Goal: Transaction & Acquisition: Purchase product/service

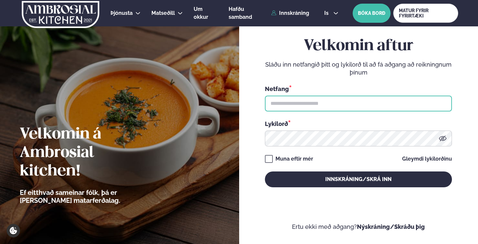
type input "**********"
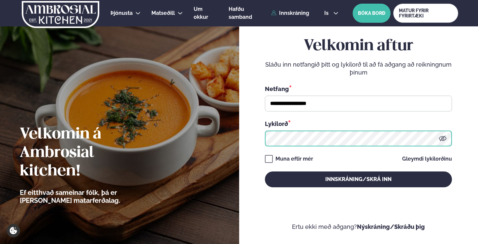
click at [358, 179] on button "Innskráning/Skrá inn" at bounding box center [358, 179] width 187 height 16
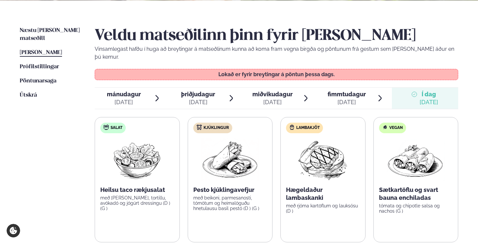
scroll to position [156, 0]
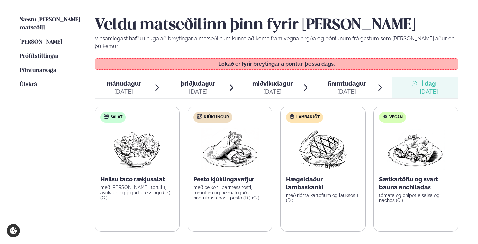
click at [218, 135] on img at bounding box center [230, 149] width 58 height 42
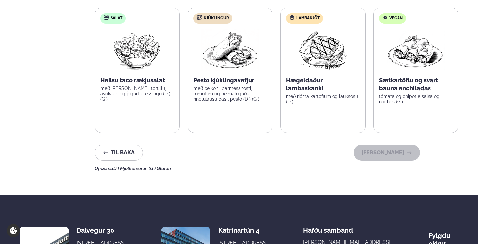
scroll to position [207, 0]
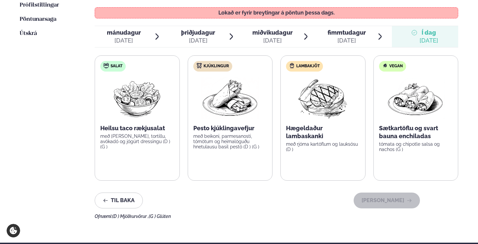
click at [225, 77] on img at bounding box center [230, 98] width 58 height 42
click at [243, 138] on p "með beikoni, parmesanosti, tómötum og heimalöguðu hnetulausu basil pestó (D ) (…" at bounding box center [230, 141] width 74 height 16
click at [132, 37] on div "[DATE]" at bounding box center [124, 41] width 34 height 8
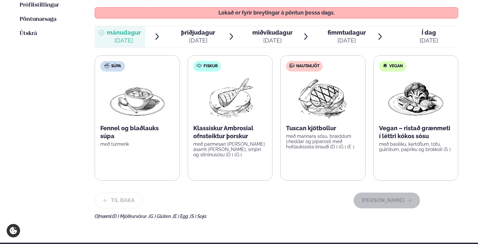
click at [378, 33] on icon at bounding box center [380, 37] width 8 height 8
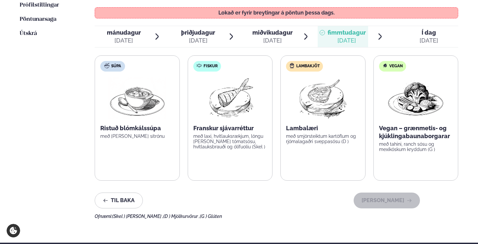
click at [438, 37] on div "[DATE]" at bounding box center [428, 41] width 18 height 8
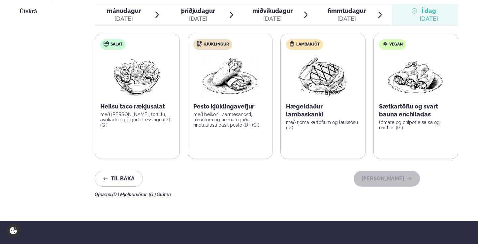
scroll to position [0, 0]
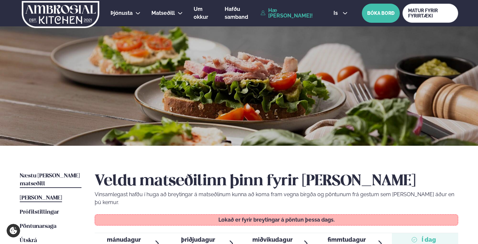
click at [39, 172] on link "Næstu [PERSON_NAME] matseðill Næsta vika" at bounding box center [51, 180] width 62 height 16
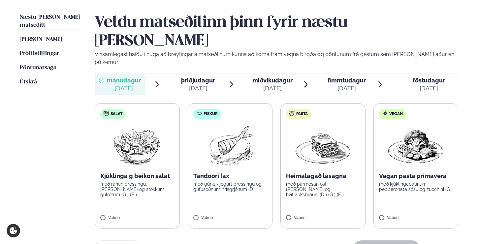
scroll to position [170, 0]
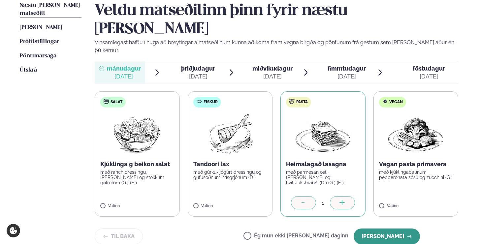
click at [384, 228] on button "[PERSON_NAME]" at bounding box center [386, 236] width 66 height 16
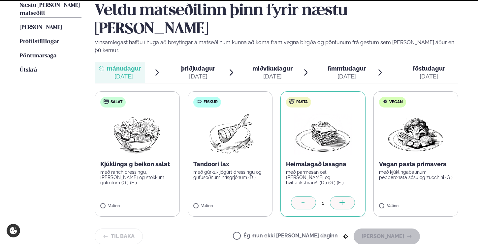
scroll to position [159, 0]
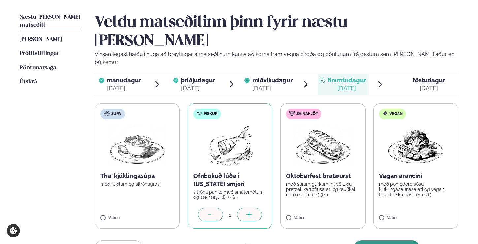
click at [380, 240] on button "[PERSON_NAME]" at bounding box center [386, 248] width 66 height 16
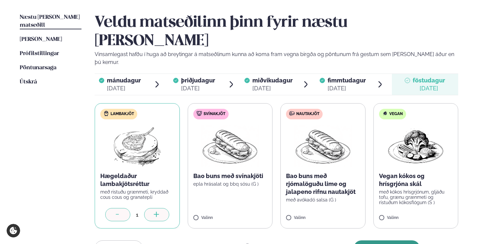
click at [382, 240] on button "[PERSON_NAME]" at bounding box center [386, 248] width 66 height 16
